Goal: Transaction & Acquisition: Subscribe to service/newsletter

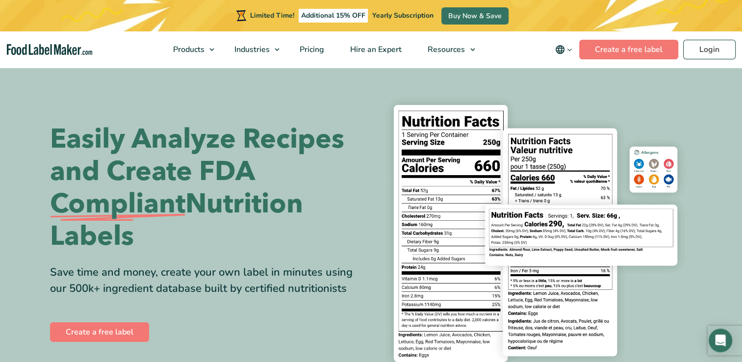
click at [590, 87] on section "Easily Analyze Recipes and Create FDA Compliant Nutrition Labels Save time and …" at bounding box center [371, 233] width 742 height 334
click at [703, 211] on section "Easily Analyze Recipes and Create FDA Compliant Nutrition Labels Save time and …" at bounding box center [371, 233] width 742 height 334
click at [314, 50] on span "Pricing" at bounding box center [311, 49] width 28 height 11
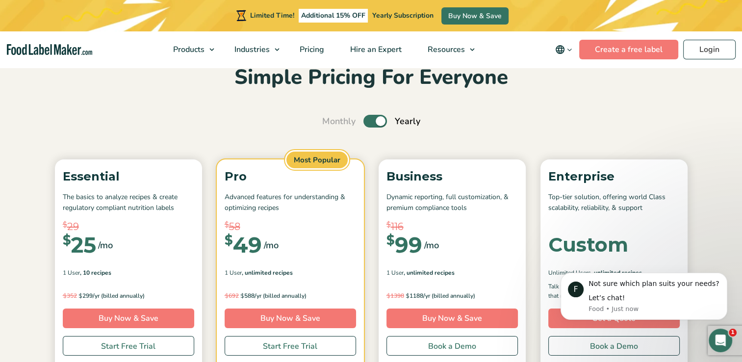
scroll to position [98, 0]
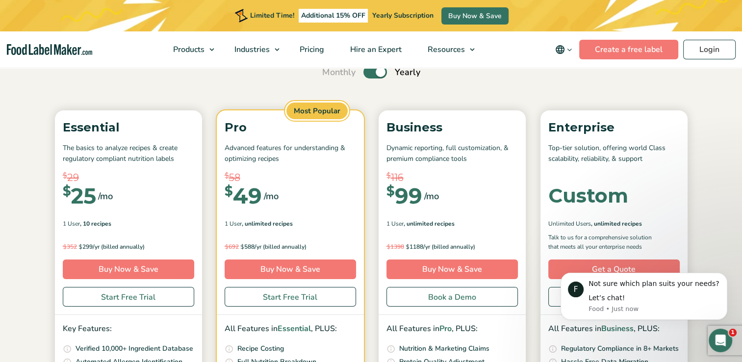
click at [382, 74] on label "Toggle" at bounding box center [375, 72] width 24 height 13
click at [331, 74] on input "Toggle" at bounding box center [327, 72] width 6 height 6
checkbox input "false"
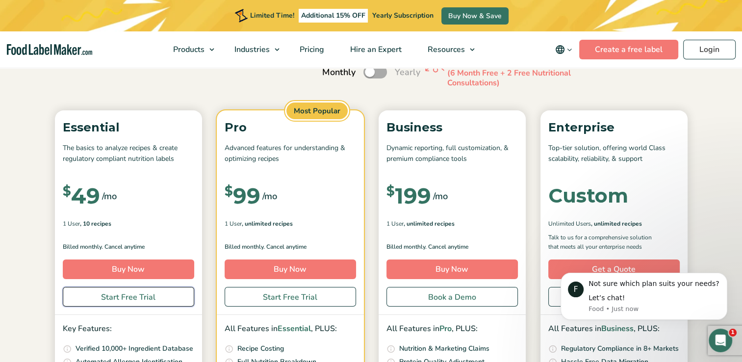
click at [137, 297] on link "Start Free Trial" at bounding box center [128, 297] width 131 height 20
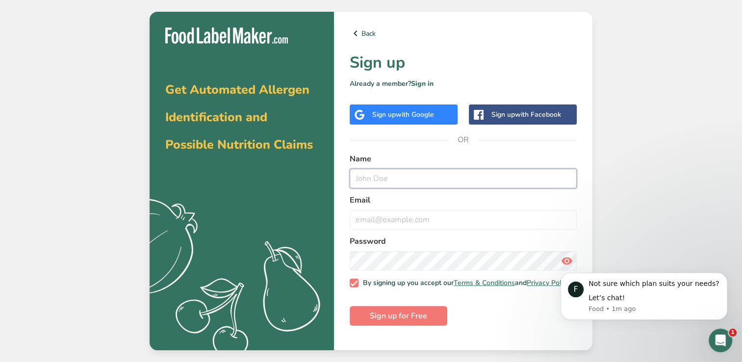
click at [369, 177] on input "text" at bounding box center [463, 179] width 227 height 20
type input "Rose Kuzhiyil"
click at [374, 220] on input "email" at bounding box center [463, 220] width 227 height 20
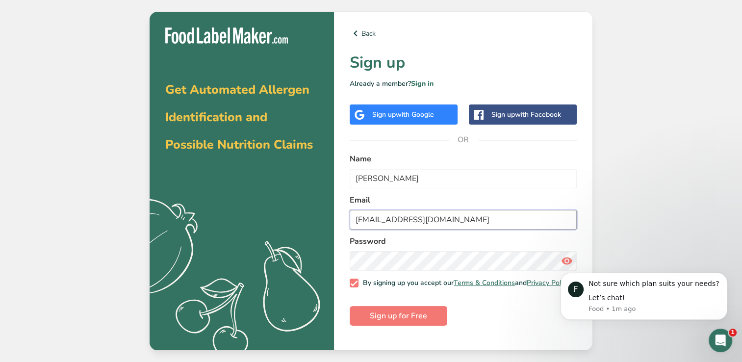
type input "rkuz8@outlook.com"
click at [557, 264] on body "F Not sure which plan suits your needs? Let’s chat! Food • 2m ago" at bounding box center [644, 297] width 188 height 70
click at [562, 263] on body "F Not sure which plan suits your needs? Let’s chat! Food • 2m ago" at bounding box center [644, 297] width 188 height 70
click at [559, 267] on body "F Not sure which plan suits your needs? Let’s chat! Food • 2m ago" at bounding box center [644, 297] width 188 height 70
click at [563, 263] on body "F Not sure which plan suits your needs? Let’s chat! Food • 2m ago" at bounding box center [644, 297] width 188 height 70
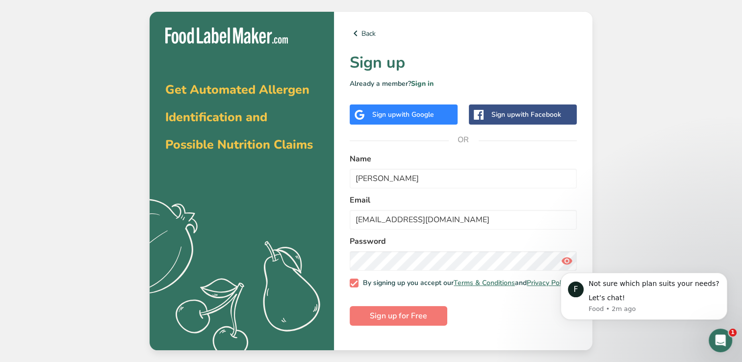
click at [553, 262] on body "F Not sure which plan suits your needs? Let’s chat! Food • 2m ago" at bounding box center [644, 297] width 188 height 70
click at [560, 263] on body "F Not sure which plan suits your needs? Let’s chat! Food • 2m ago" at bounding box center [644, 297] width 188 height 70
click html "F Not sure which plan suits your needs? Let’s chat! Food • 2m ago"
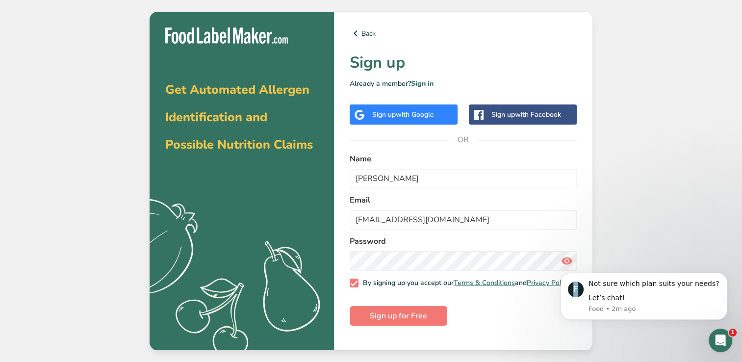
click html "F Not sure which plan suits your needs? Let’s chat! Food • 2m ago"
click at [561, 262] on body "F Not sure which plan suits your needs? Let’s chat! Food • 2m ago" at bounding box center [644, 297] width 188 height 70
click at [308, 254] on section "Get Automated Allergen Identification and Possible Nutrition Claims .a{fill:#f5…" at bounding box center [371, 181] width 443 height 338
click at [344, 252] on div "Back Sign up Already a member? Sign in Sign up with Google Sign up with Faceboo…" at bounding box center [463, 181] width 258 height 338
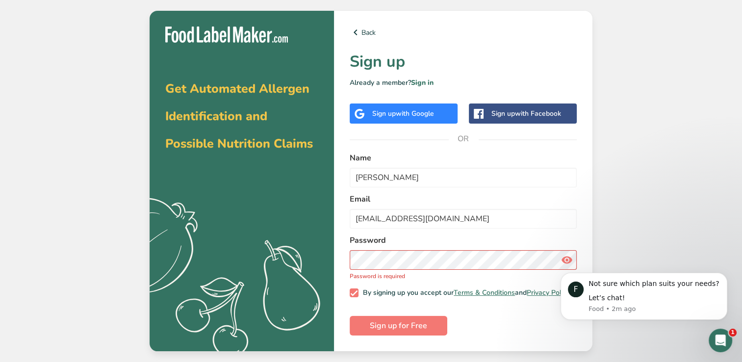
click html "F Not sure which plan suits your needs? Let’s chat! Food • 2m ago"
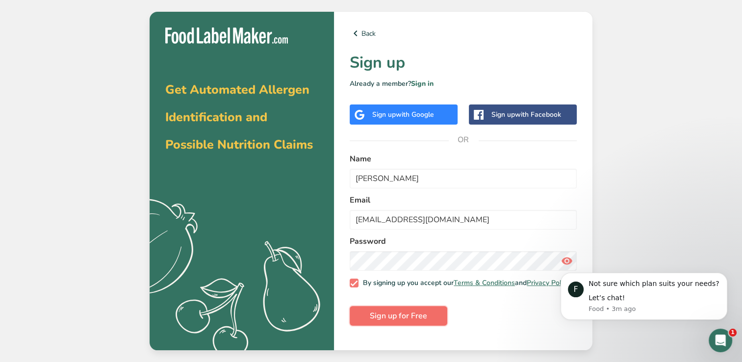
click at [390, 322] on span "Sign up for Free" at bounding box center [398, 316] width 57 height 12
click at [370, 83] on p "Already a member? Sign in" at bounding box center [463, 83] width 227 height 10
click at [412, 81] on link "Sign in" at bounding box center [422, 83] width 23 height 9
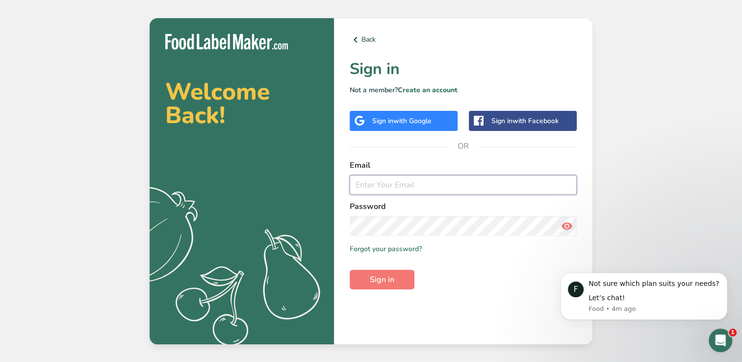
click at [367, 187] on input "email" at bounding box center [463, 185] width 227 height 20
type input "rkuz8@outlook.com"
click at [379, 247] on link "Forgot your password?" at bounding box center [386, 249] width 72 height 10
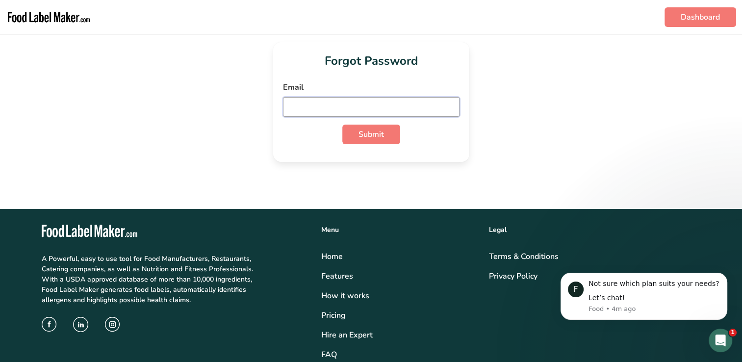
click at [344, 105] on input "email" at bounding box center [371, 107] width 177 height 20
type input "rkuz8@outlook.com"
click at [366, 131] on span "Submit" at bounding box center [370, 134] width 25 height 12
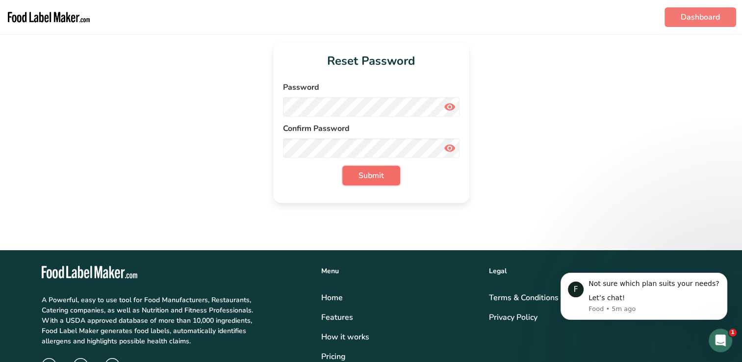
click at [358, 177] on span "Submit" at bounding box center [370, 176] width 25 height 12
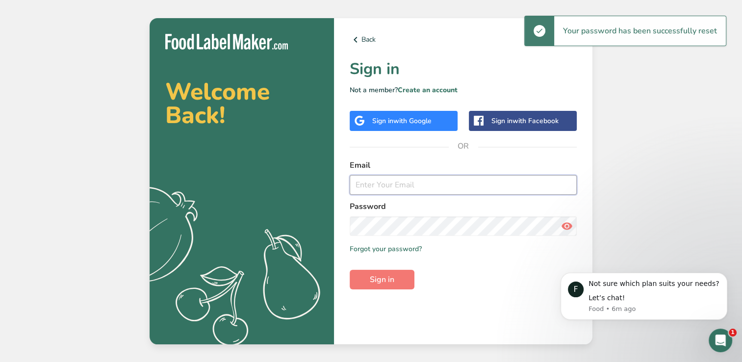
click at [406, 187] on input "email" at bounding box center [463, 185] width 227 height 20
type input "rkuz8@outlook.com"
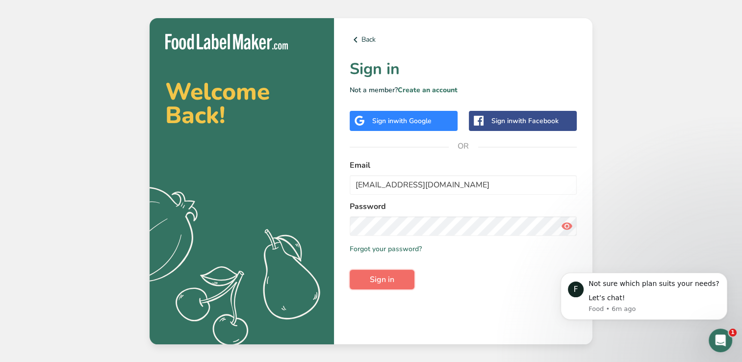
click at [381, 283] on span "Sign in" at bounding box center [382, 280] width 25 height 12
